Goal: Contribute content

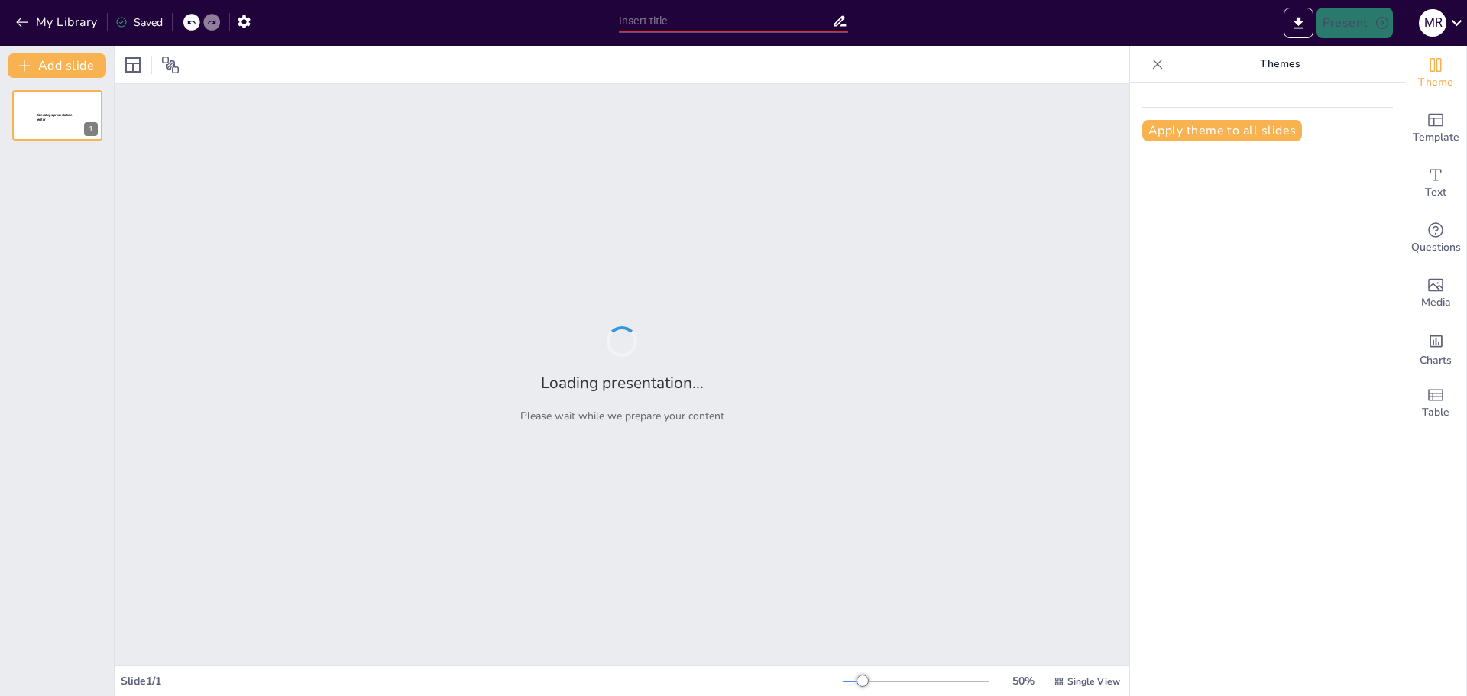
type input "Evolución del Voleibol: Desde sus Orígenes hasta la Actualidad"
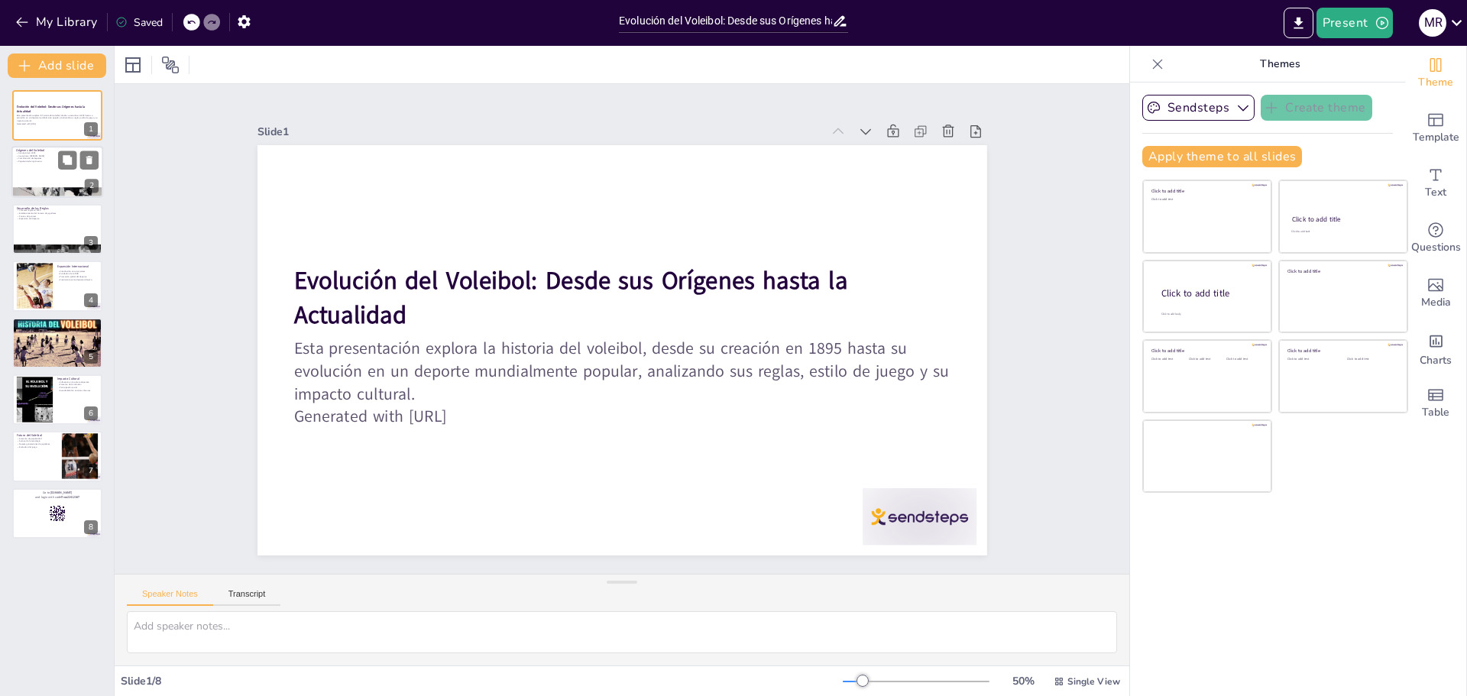
click at [40, 171] on div at bounding box center [57, 173] width 92 height 52
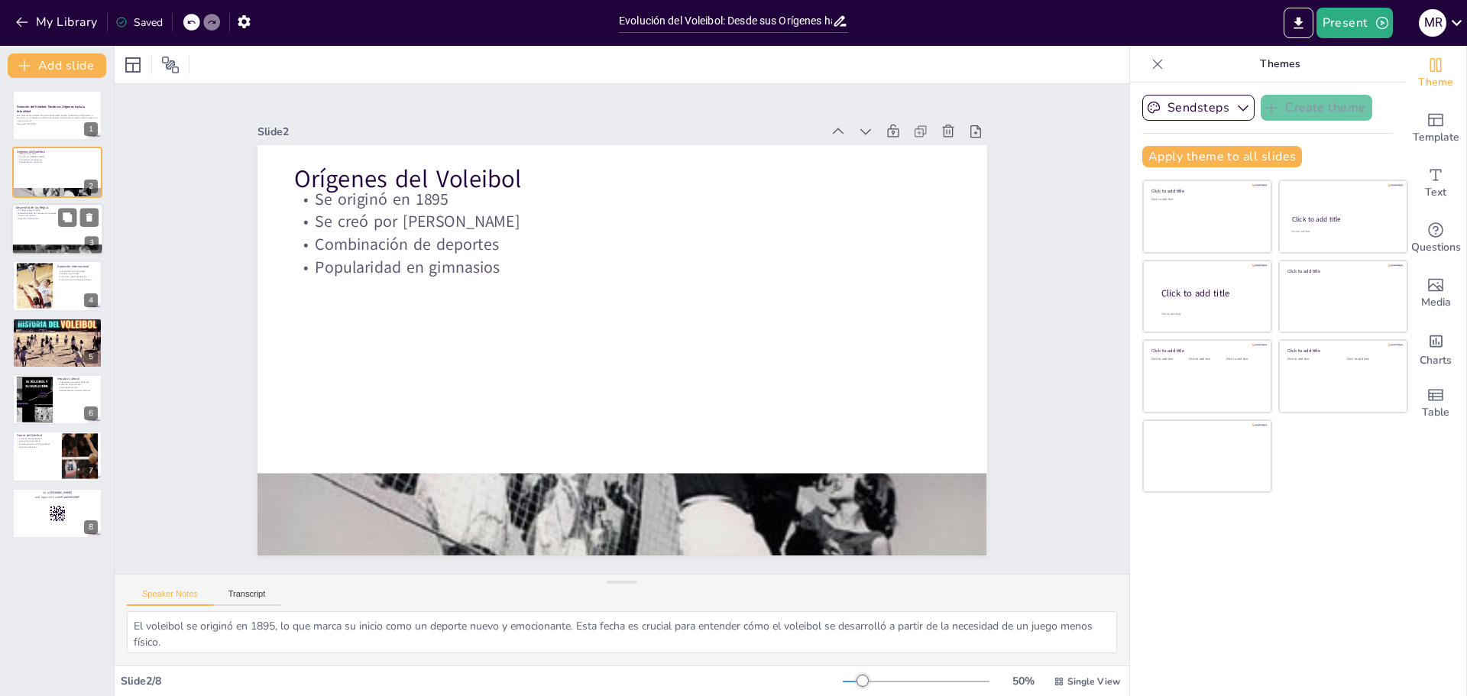
click at [37, 222] on div at bounding box center [57, 229] width 92 height 52
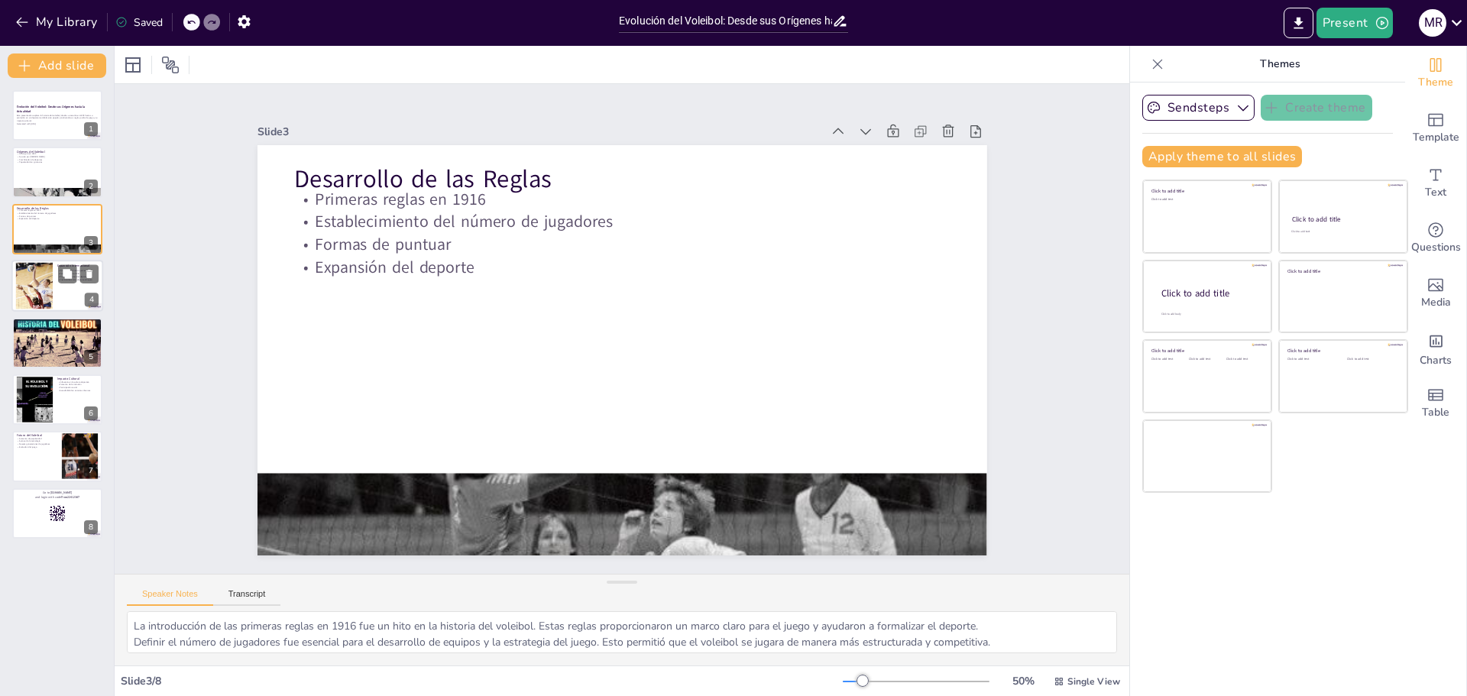
click at [21, 283] on div at bounding box center [34, 286] width 70 height 47
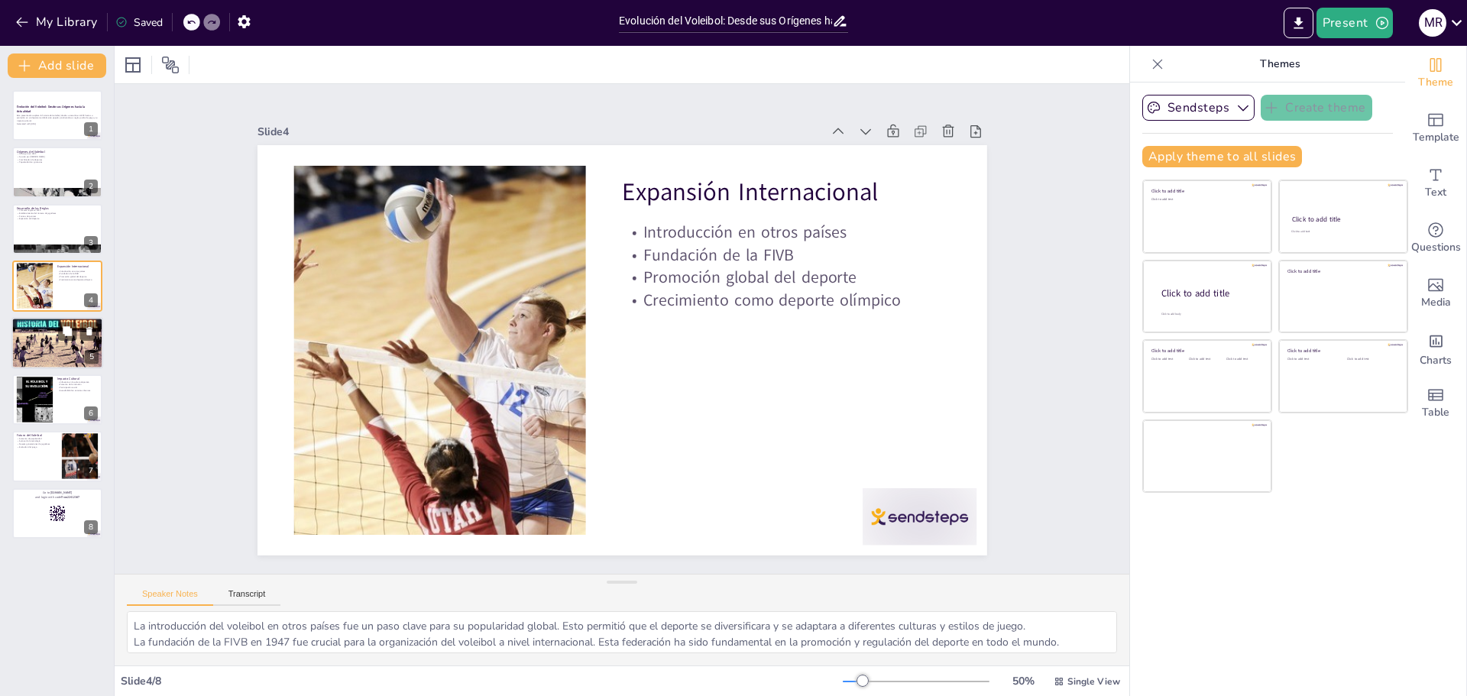
drag, startPoint x: 35, startPoint y: 333, endPoint x: 34, endPoint y: 342, distance: 9.3
click at [34, 317] on div "Voleibol de [GEOGRAPHIC_DATA] en los años 70 Inclusión en los Juegos Olímpicos …" at bounding box center [57, 317] width 92 height 0
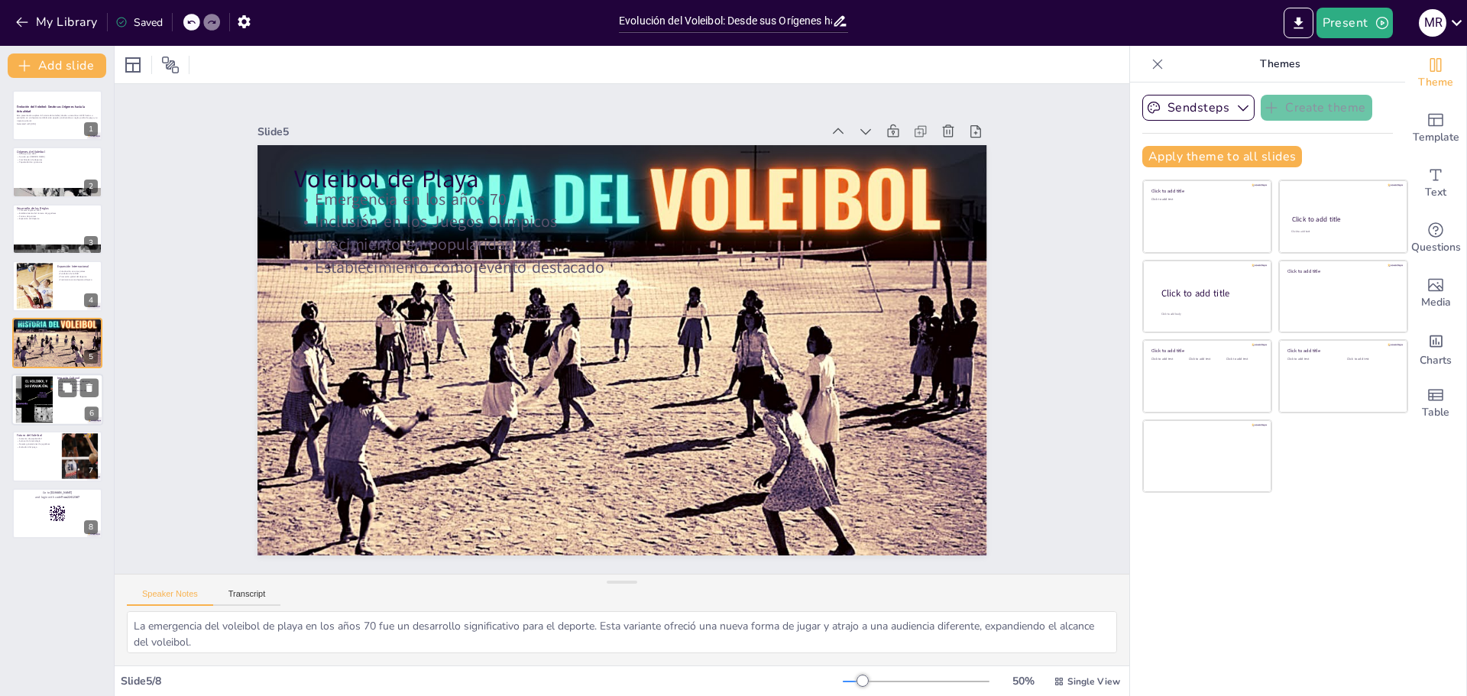
click at [37, 406] on div at bounding box center [34, 400] width 82 height 47
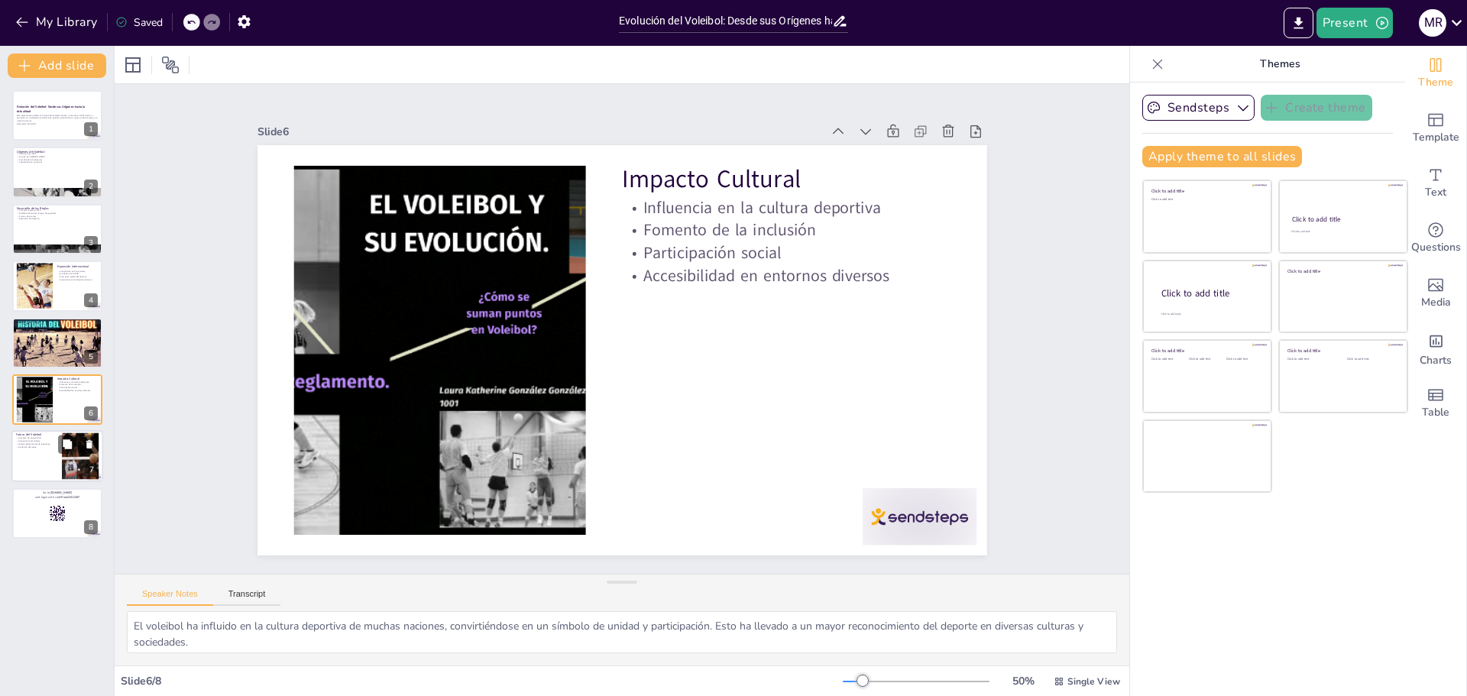
click at [52, 442] on p "Avance de la tecnología" at bounding box center [36, 441] width 41 height 3
type textarea "La creciente popularidad del voleibol es un indicativo de su futuro brillante. …"
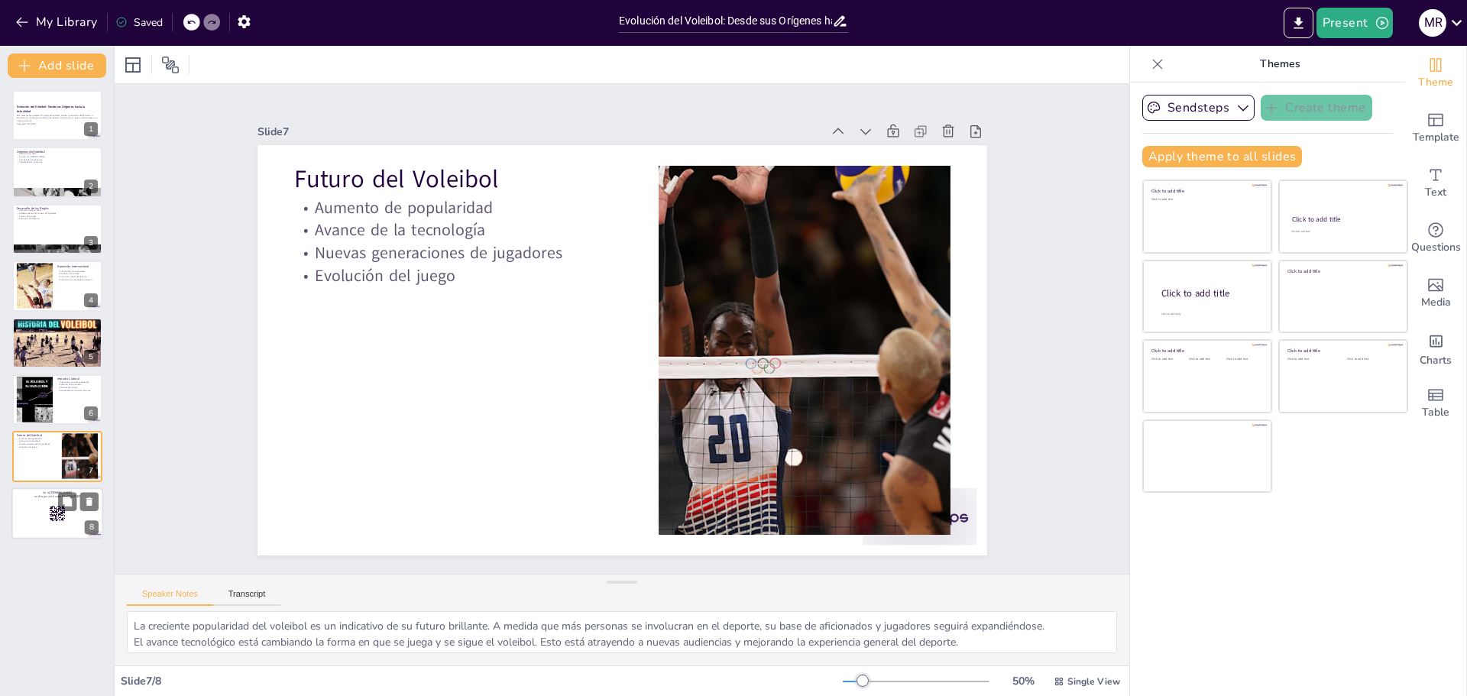
click at [47, 510] on div at bounding box center [57, 513] width 92 height 52
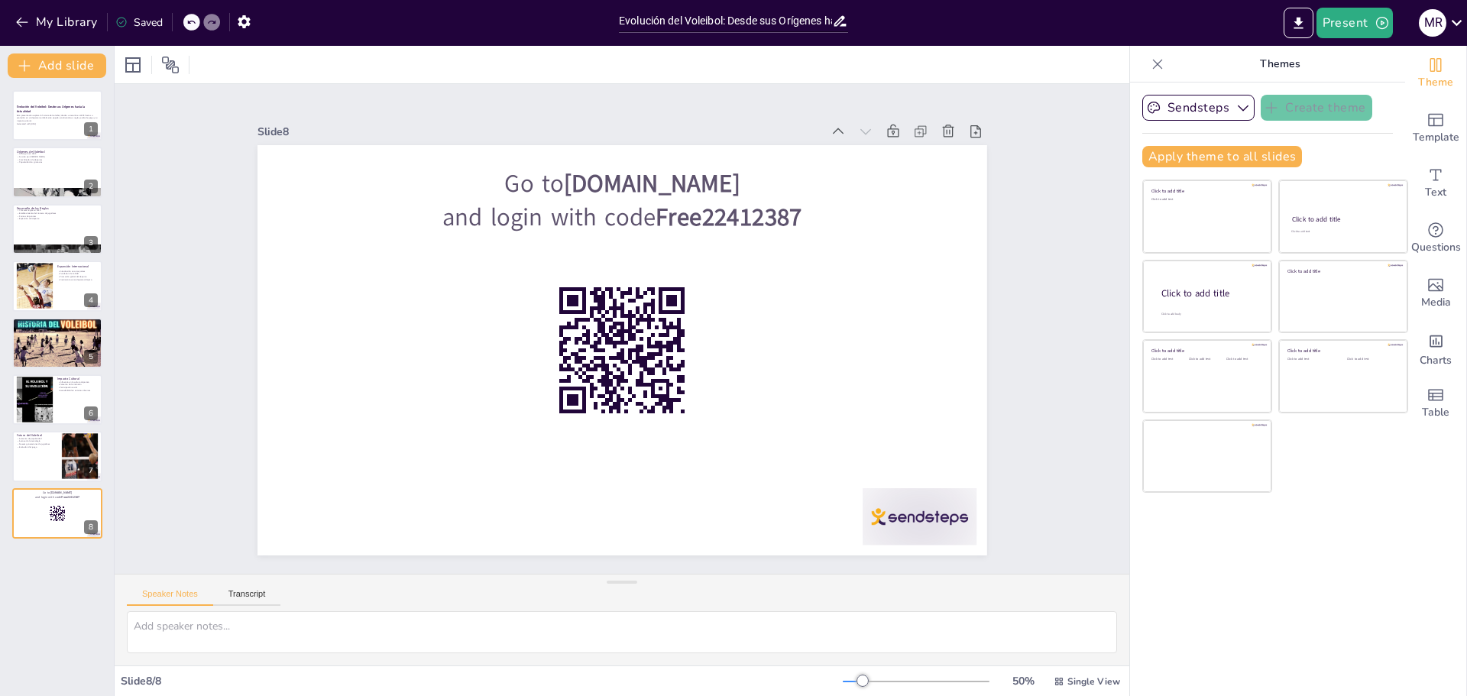
click at [148, 28] on div "Saved" at bounding box center [138, 22] width 47 height 15
click at [27, 12] on button "My Library" at bounding box center [57, 22] width 92 height 24
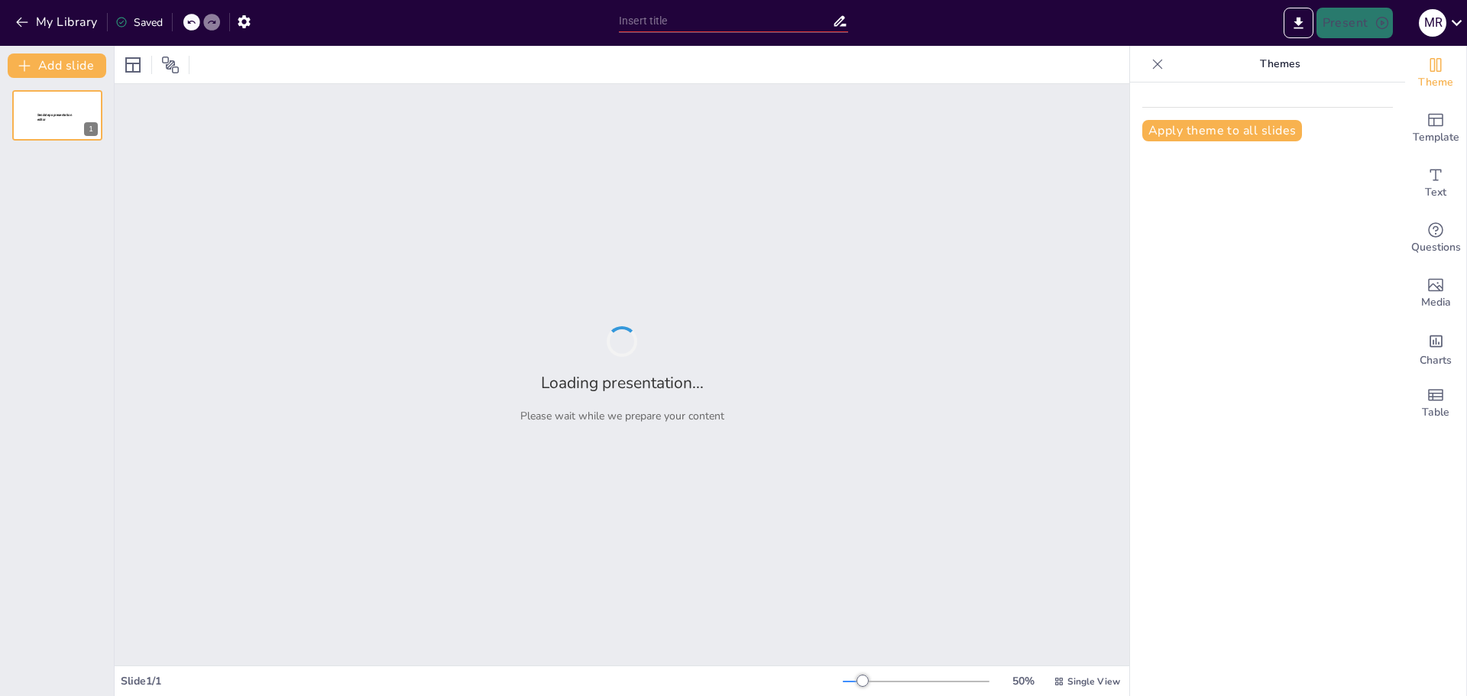
type input "La Inteligencia de los Delfines: Un Estudio Detallado"
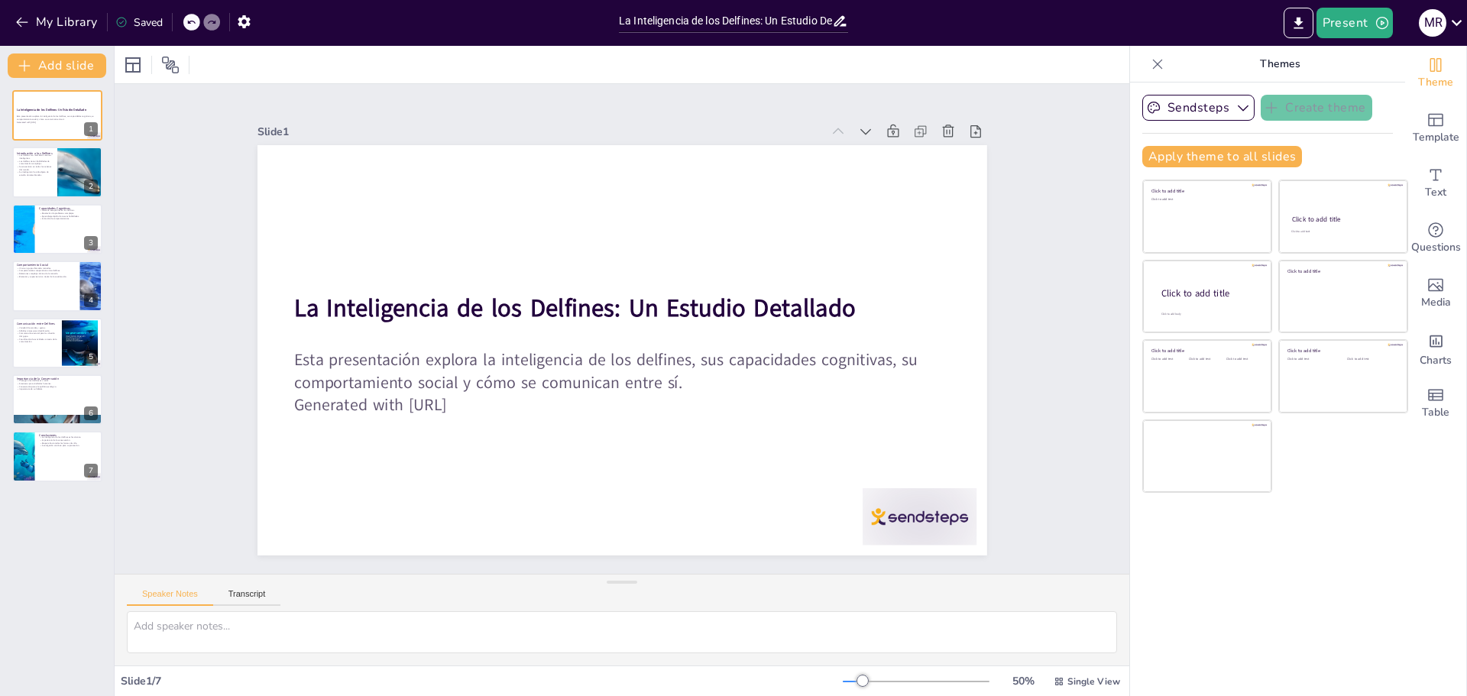
click at [127, 17] on icon at bounding box center [121, 22] width 12 height 12
click at [142, 16] on div "Saved" at bounding box center [138, 22] width 47 height 15
click at [142, 26] on div "Saved" at bounding box center [138, 22] width 47 height 15
click at [142, 17] on div "Saved" at bounding box center [138, 22] width 47 height 15
click at [74, 15] on button "My Library" at bounding box center [57, 22] width 92 height 24
